Goal: Task Accomplishment & Management: Manage account settings

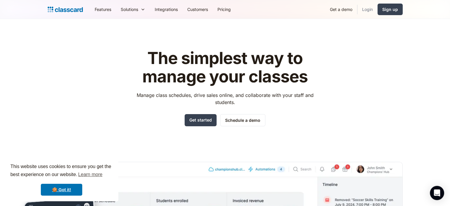
click at [369, 7] on link "Login" at bounding box center [368, 9] width 20 height 13
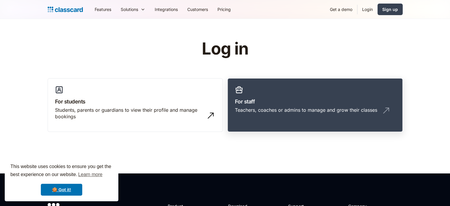
click at [277, 103] on h3 "For staff" at bounding box center [315, 101] width 160 height 8
